Goal: Task Accomplishment & Management: Manage account settings

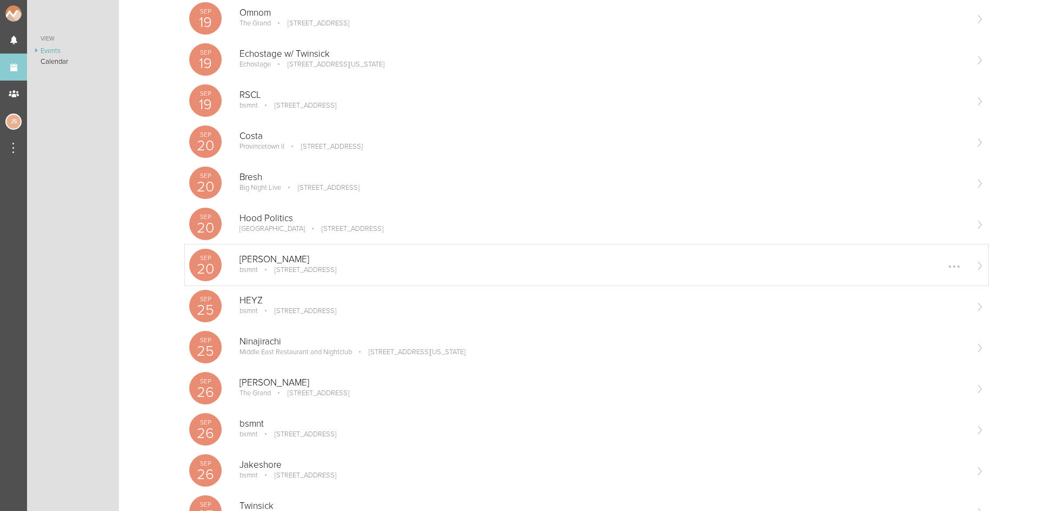
scroll to position [757, 0]
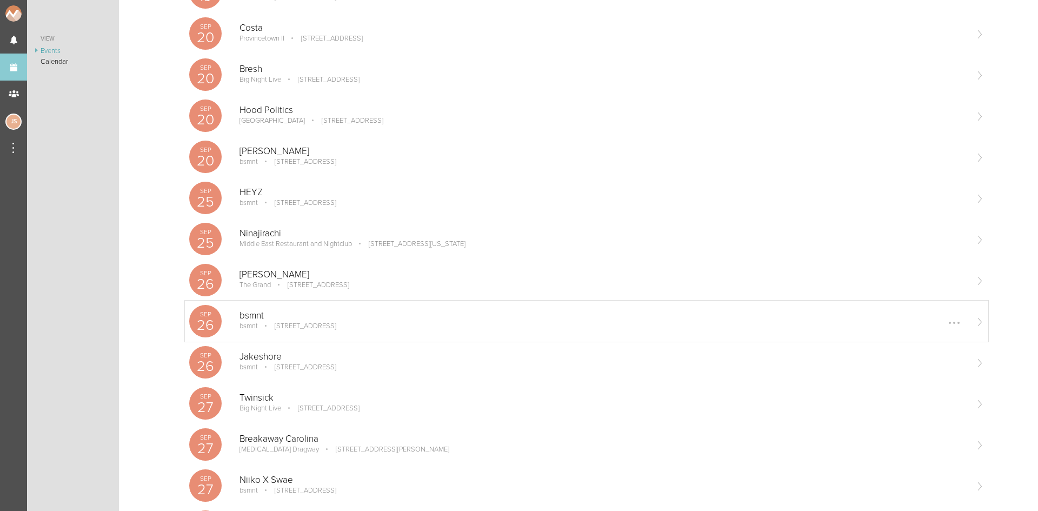
click at [308, 324] on p "[STREET_ADDRESS]" at bounding box center [298, 326] width 77 height 9
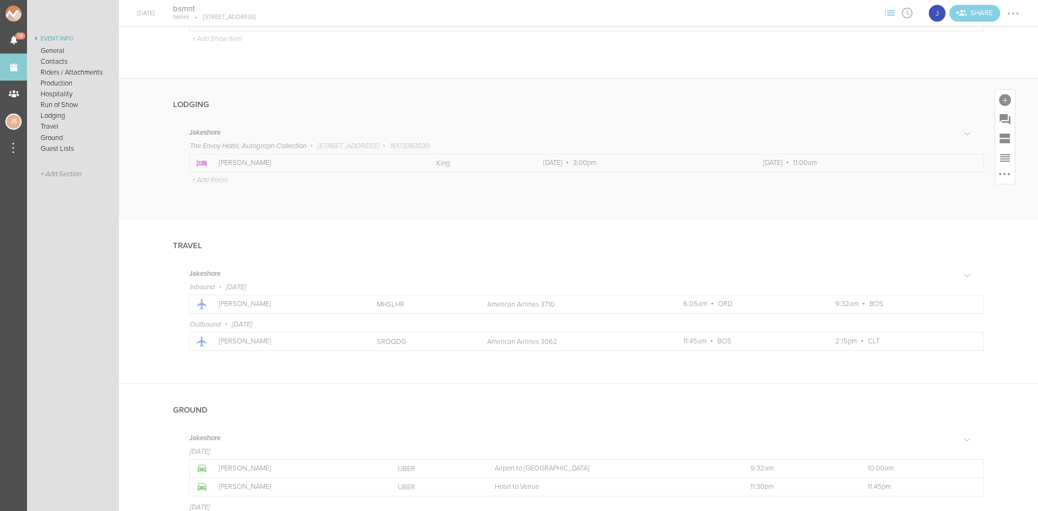
scroll to position [1005, 0]
click at [968, 163] on div at bounding box center [969, 164] width 2 height 2
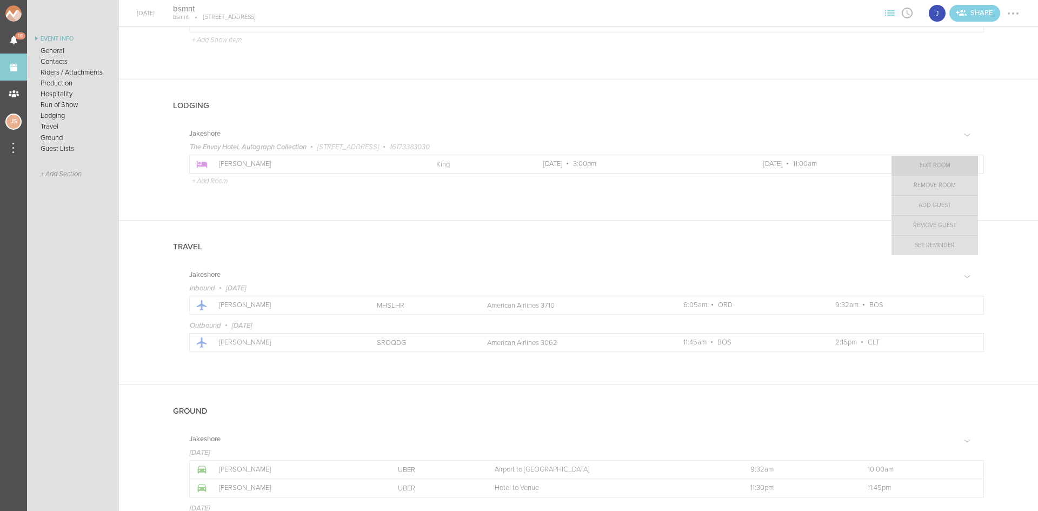
click at [929, 166] on link "Edit Room" at bounding box center [935, 165] width 87 height 19
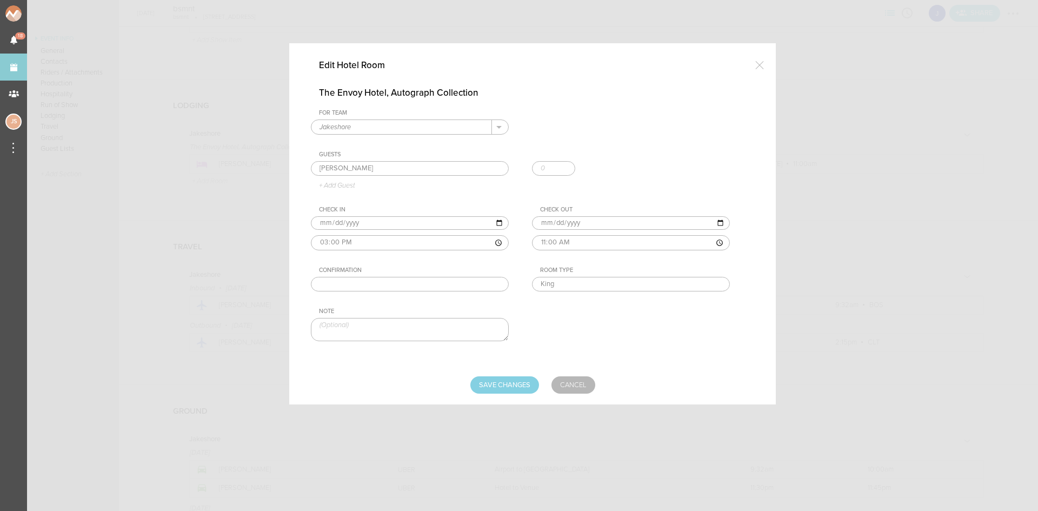
click at [383, 283] on input "text" at bounding box center [410, 284] width 198 height 15
click at [461, 284] on input "text" at bounding box center [410, 284] width 198 height 15
click at [353, 288] on input "text" at bounding box center [410, 284] width 198 height 15
paste input "92977934"
type input "92977934"
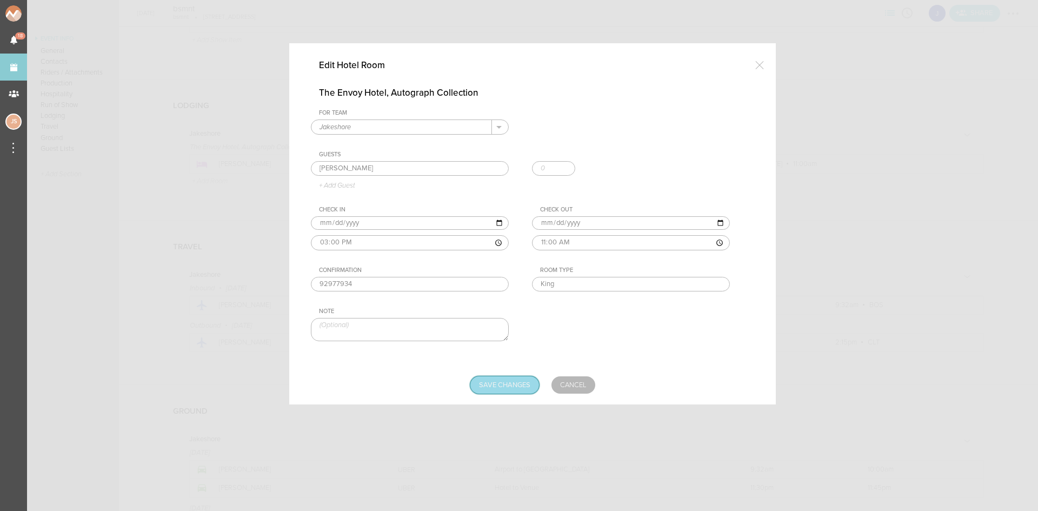
click at [529, 384] on input "Save Changes" at bounding box center [504, 384] width 69 height 17
type input "Saving..."
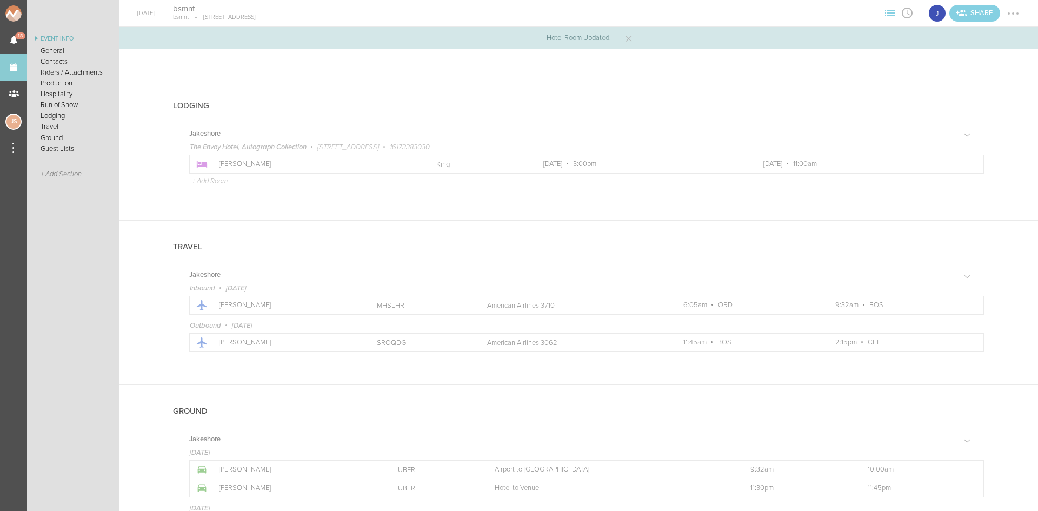
click at [1016, 11] on div at bounding box center [1013, 13] width 17 height 17
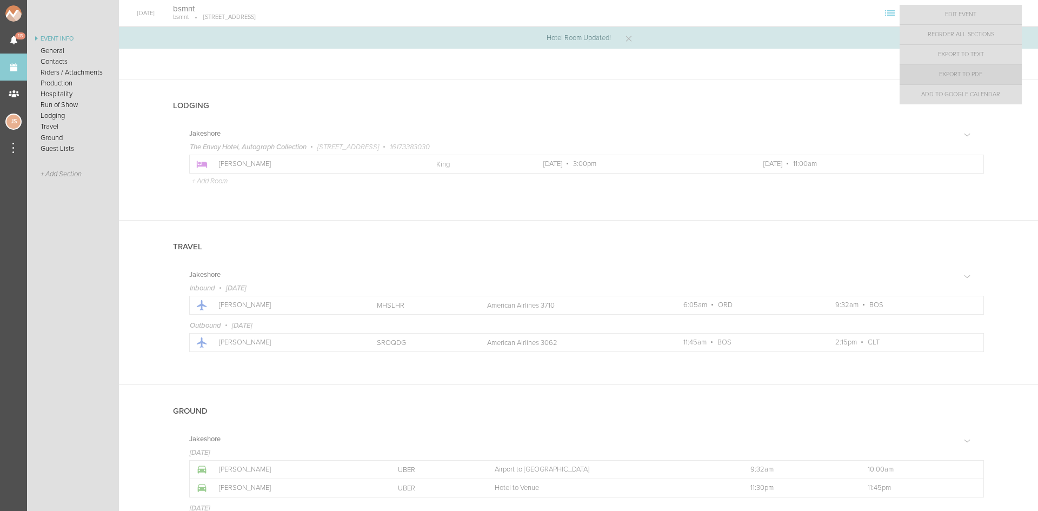
click at [1001, 72] on link "Export to PDF" at bounding box center [961, 74] width 122 height 19
